Goal: Information Seeking & Learning: Learn about a topic

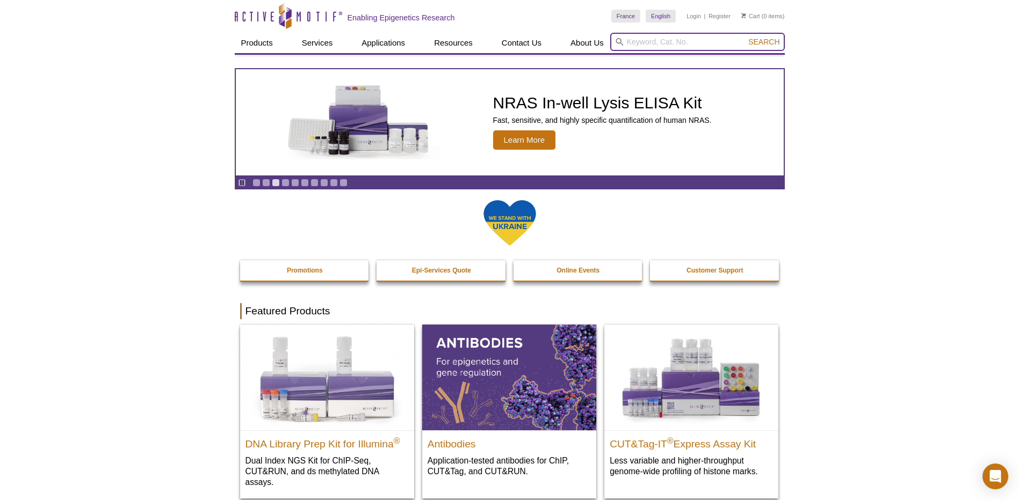
click at [630, 41] on input "search" at bounding box center [697, 42] width 175 height 18
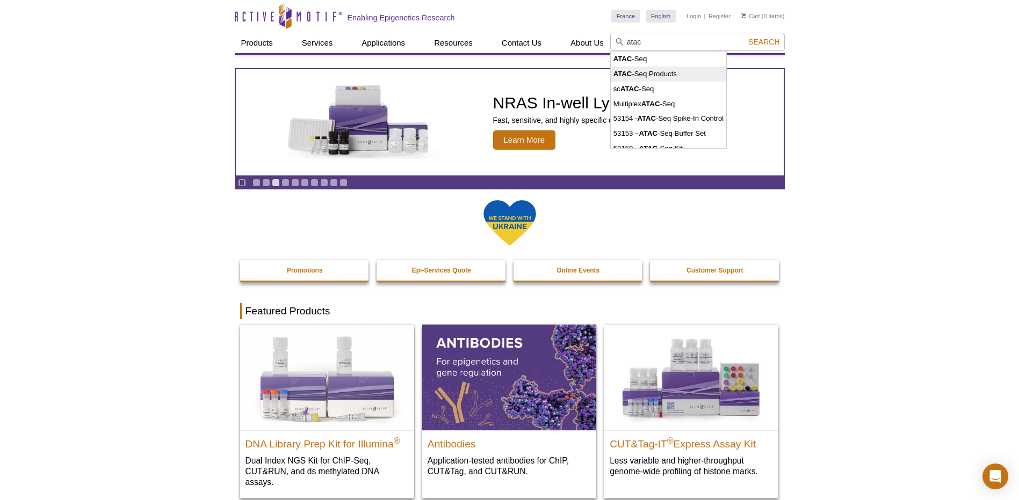
click at [648, 72] on li "ATAC -Seq Products" at bounding box center [668, 74] width 115 height 15
type input "ATAC-Seq Products"
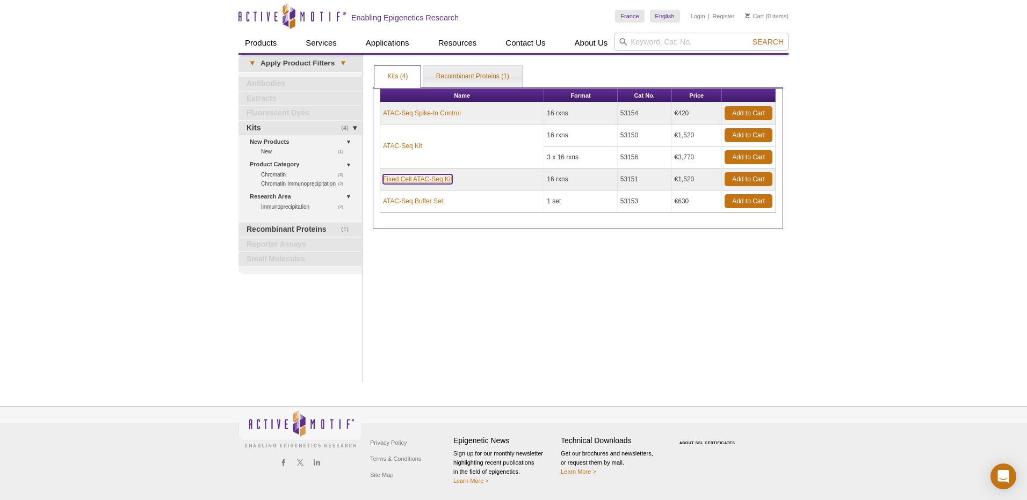
click at [429, 177] on link "Fixed Cell ATAC-Seq Kit" at bounding box center [417, 180] width 69 height 10
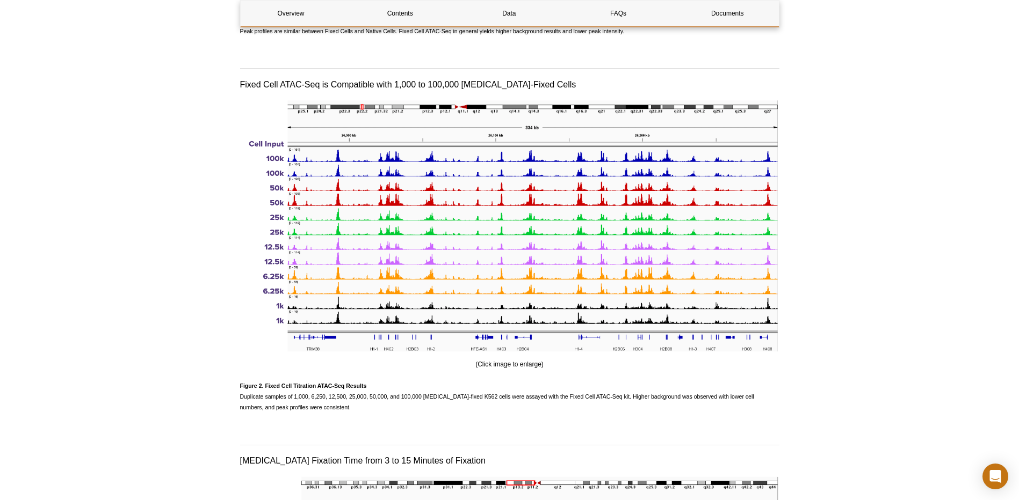
scroll to position [1289, 0]
